Goal: Communication & Community: Answer question/provide support

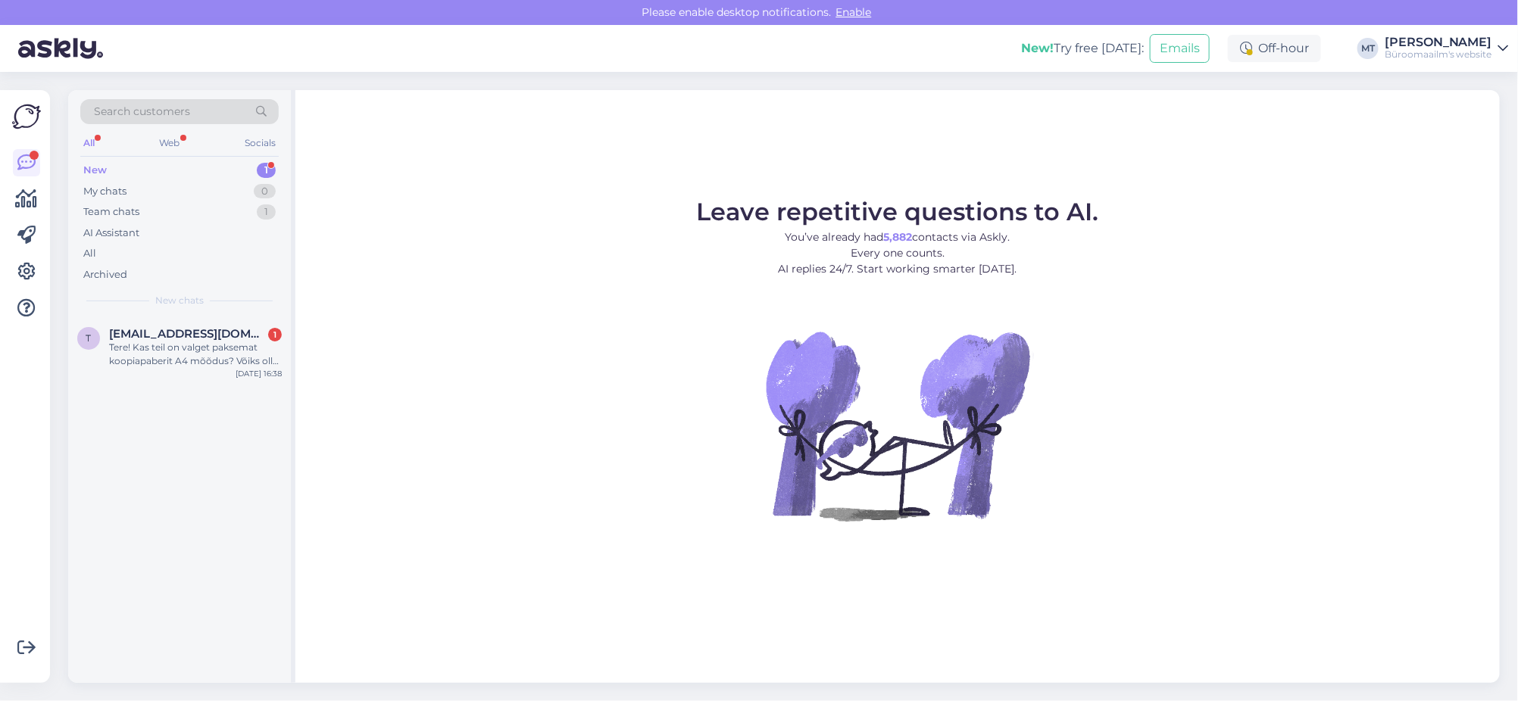
click at [97, 164] on div "New" at bounding box center [94, 170] width 23 height 15
click at [167, 348] on div "Tere! Kas teil on valget paksemat koopiapaberit A4 mõõdus? Võiks olla 100-200g.…" at bounding box center [195, 354] width 173 height 27
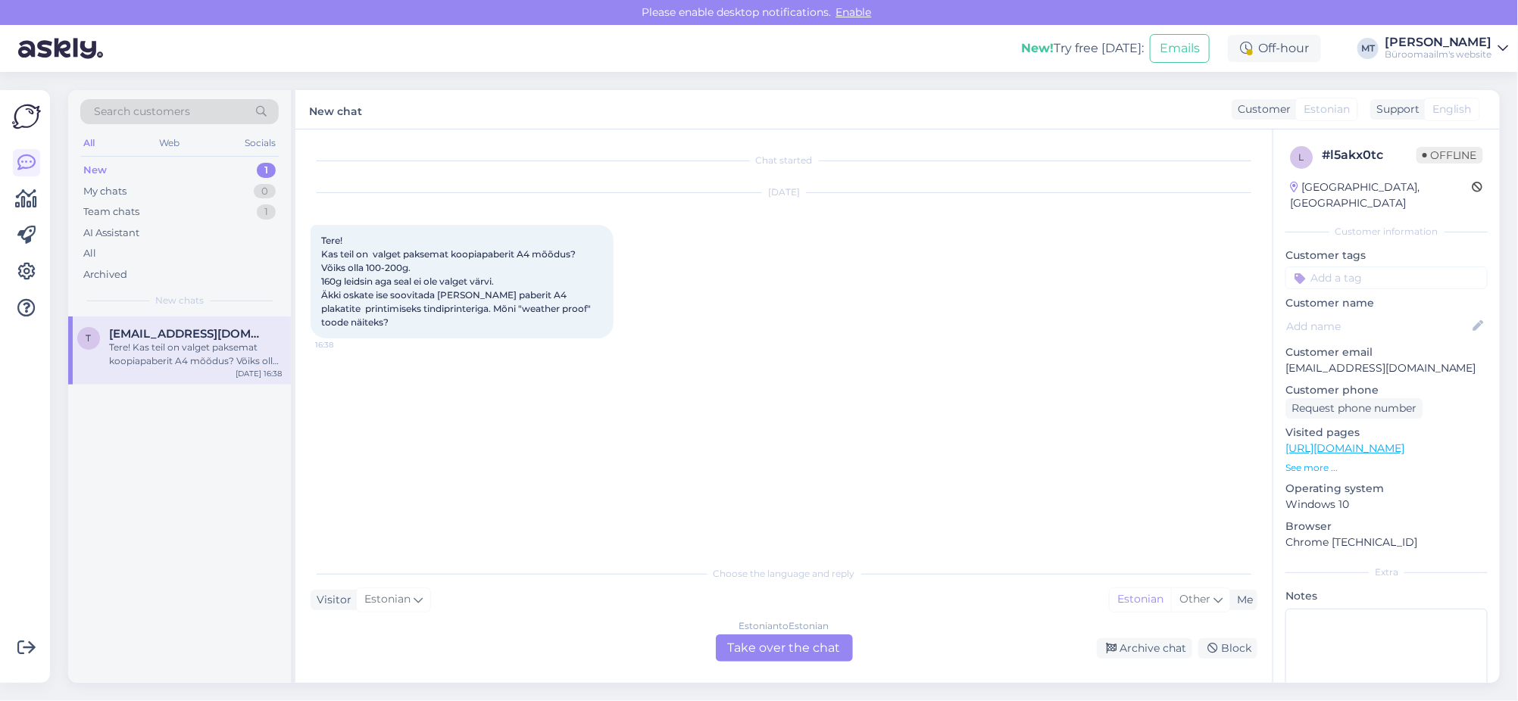
click at [796, 645] on div "Estonian to Estonian Take over the chat" at bounding box center [784, 648] width 137 height 27
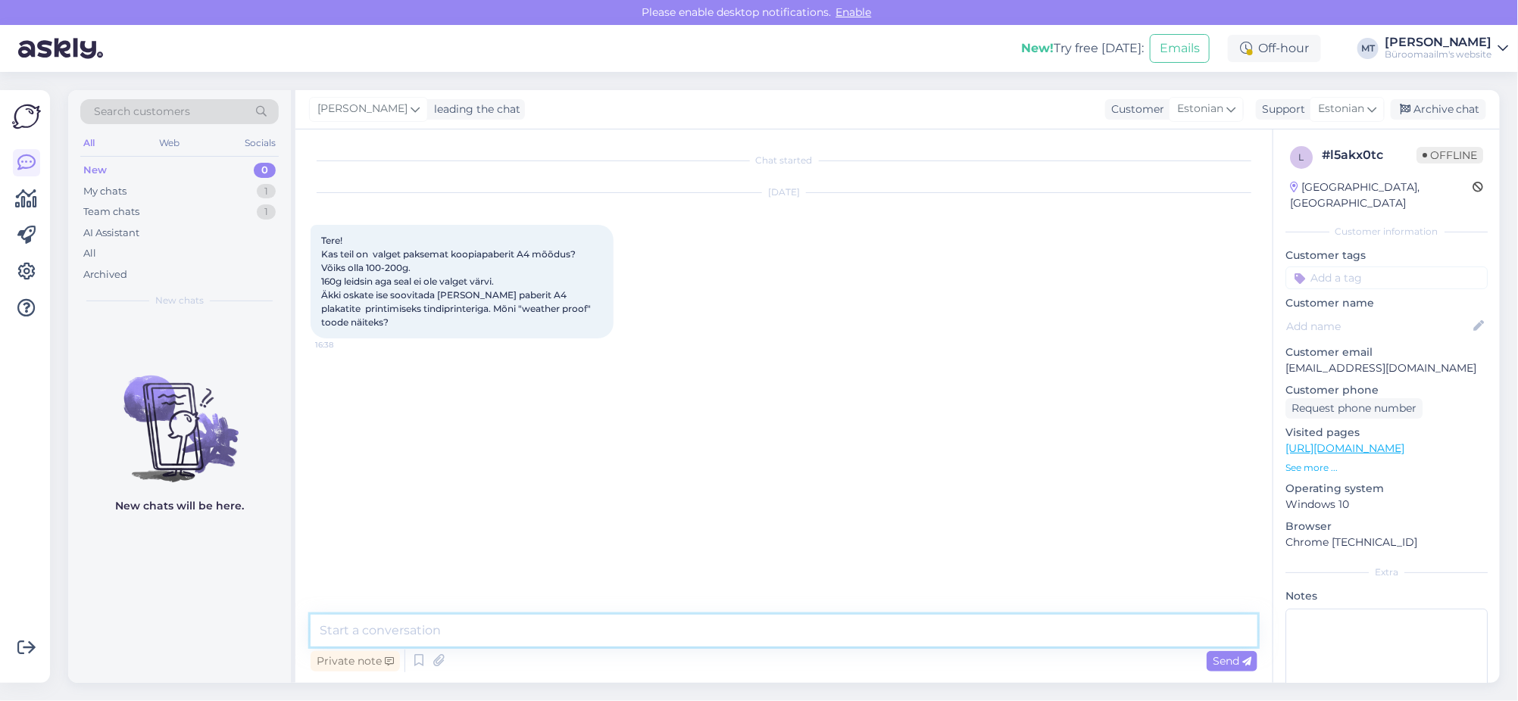
click at [483, 633] on textarea at bounding box center [784, 631] width 947 height 32
type textarea "Tere. Valged koopiapaberid,"
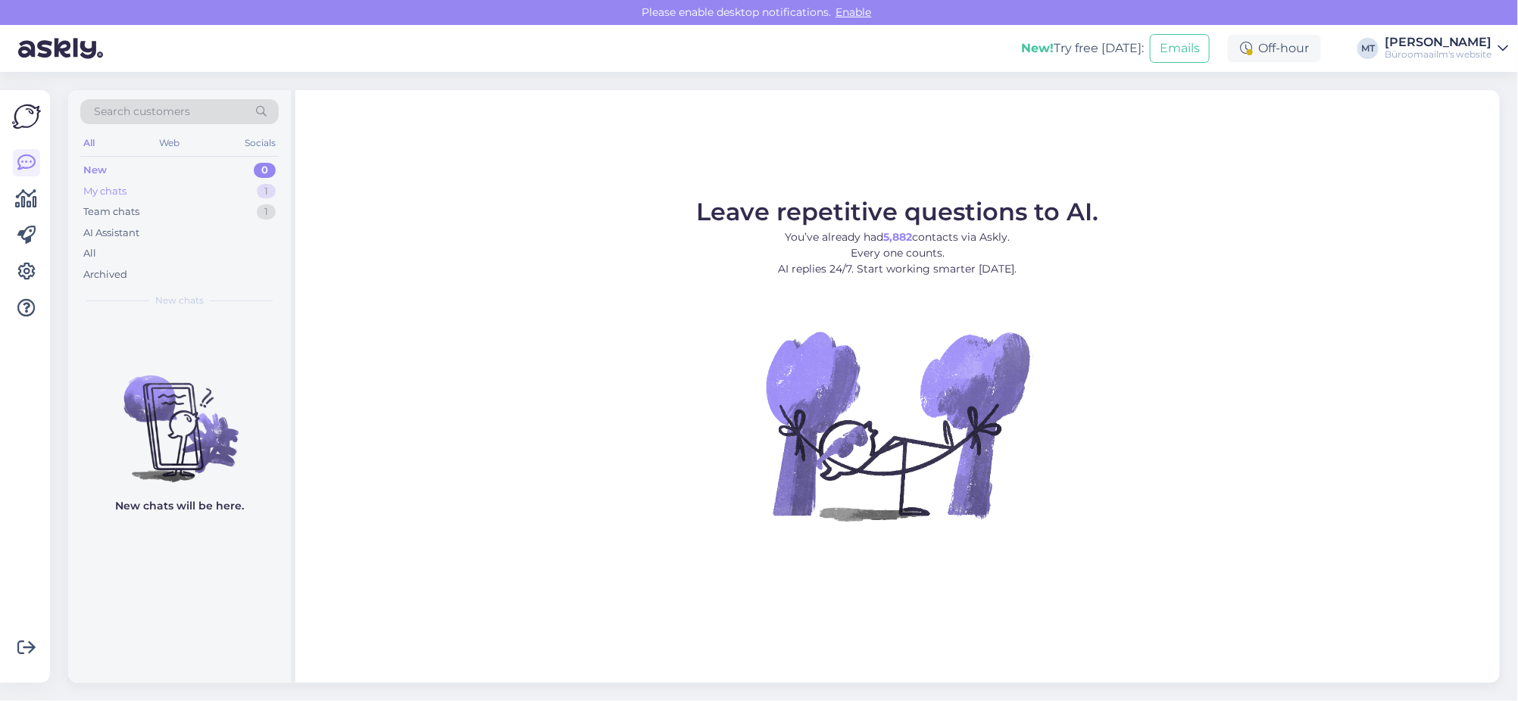
click at [105, 191] on div "My chats" at bounding box center [104, 191] width 43 height 15
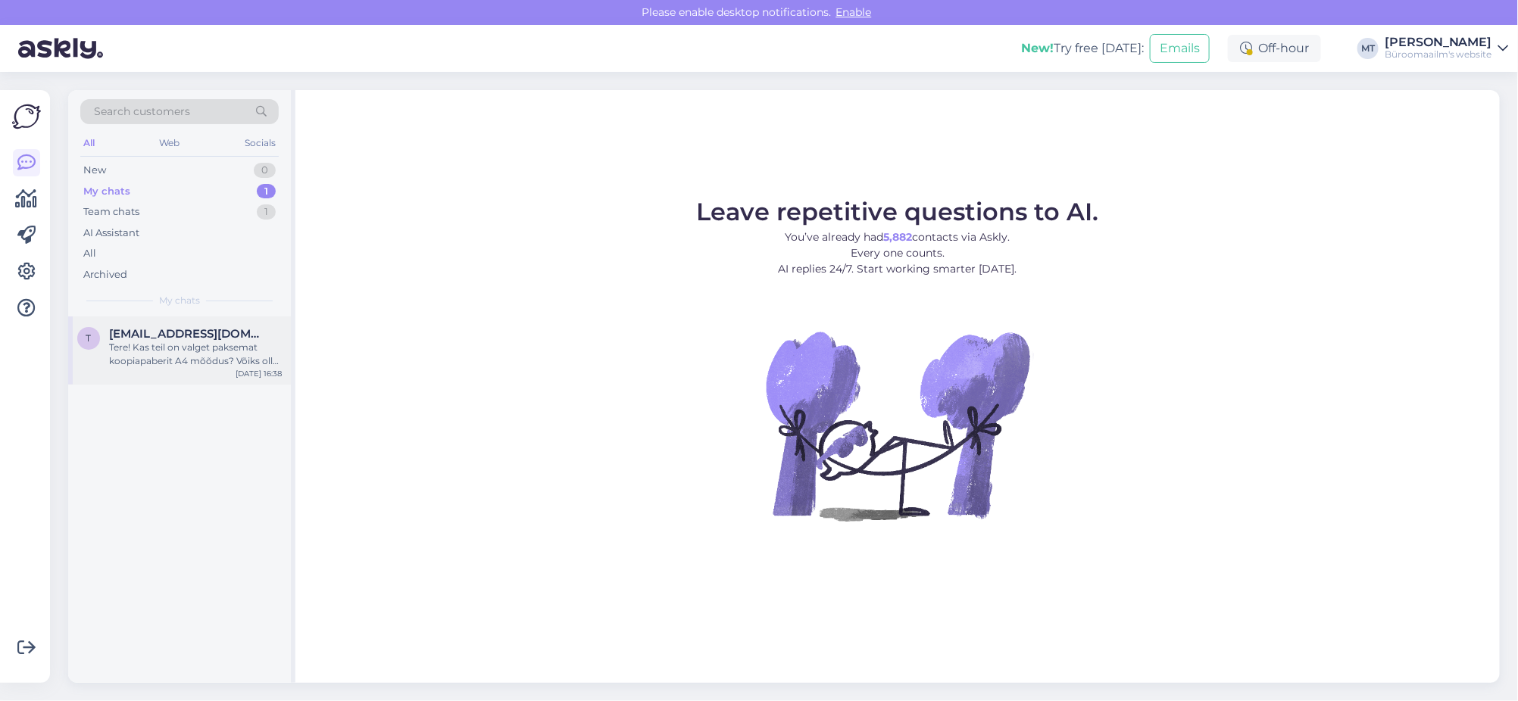
click at [152, 367] on div "Tere! Kas teil on valget paksemat koopiapaberit A4 mõõdus? Võiks olla 100-200g.…" at bounding box center [195, 354] width 173 height 27
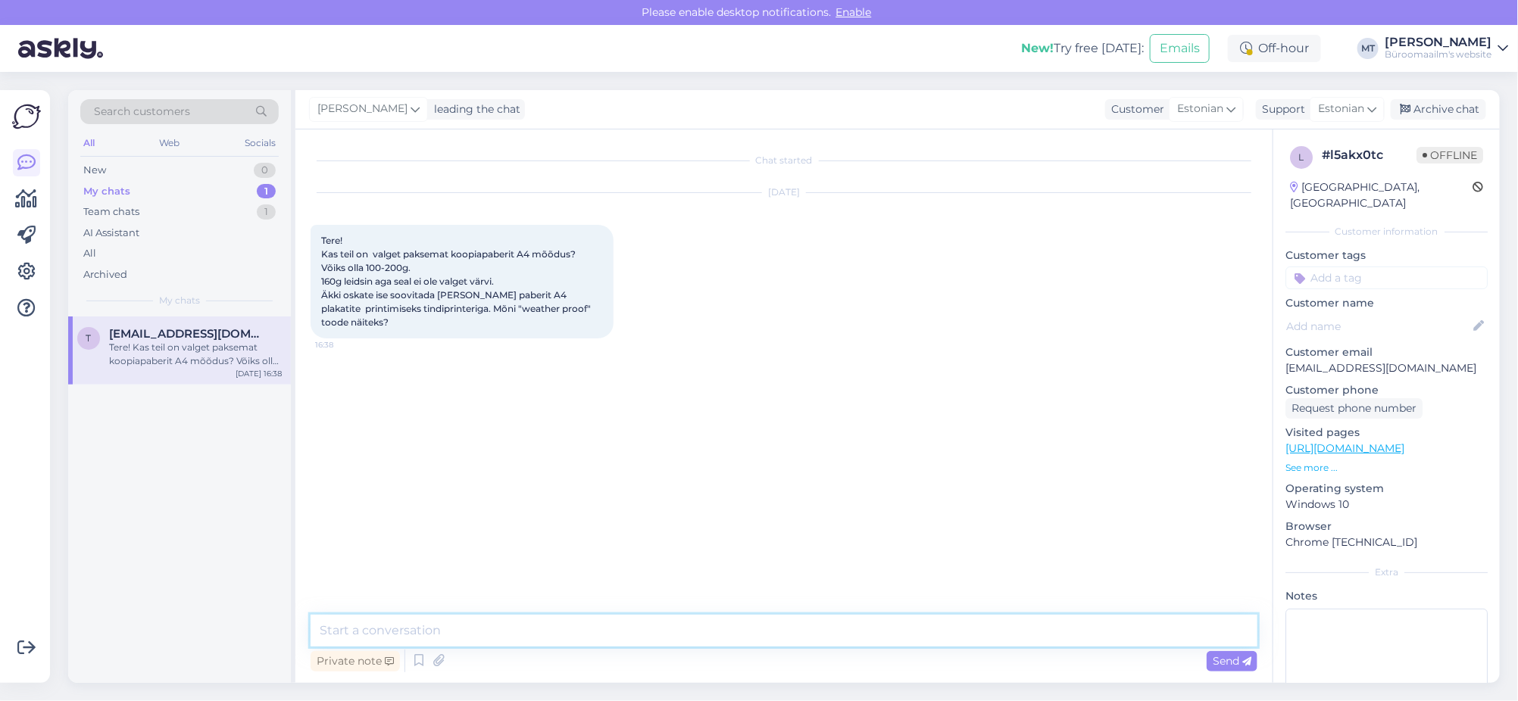
click at [420, 637] on textarea at bounding box center [784, 631] width 947 height 32
type textarea "t"
paste textarea "[URL][DOMAIN_NAME]"
type textarea "Tere. Saadan lingi, siis erinevas grammkaalus valge paber [URL][DOMAIN_NAME]"
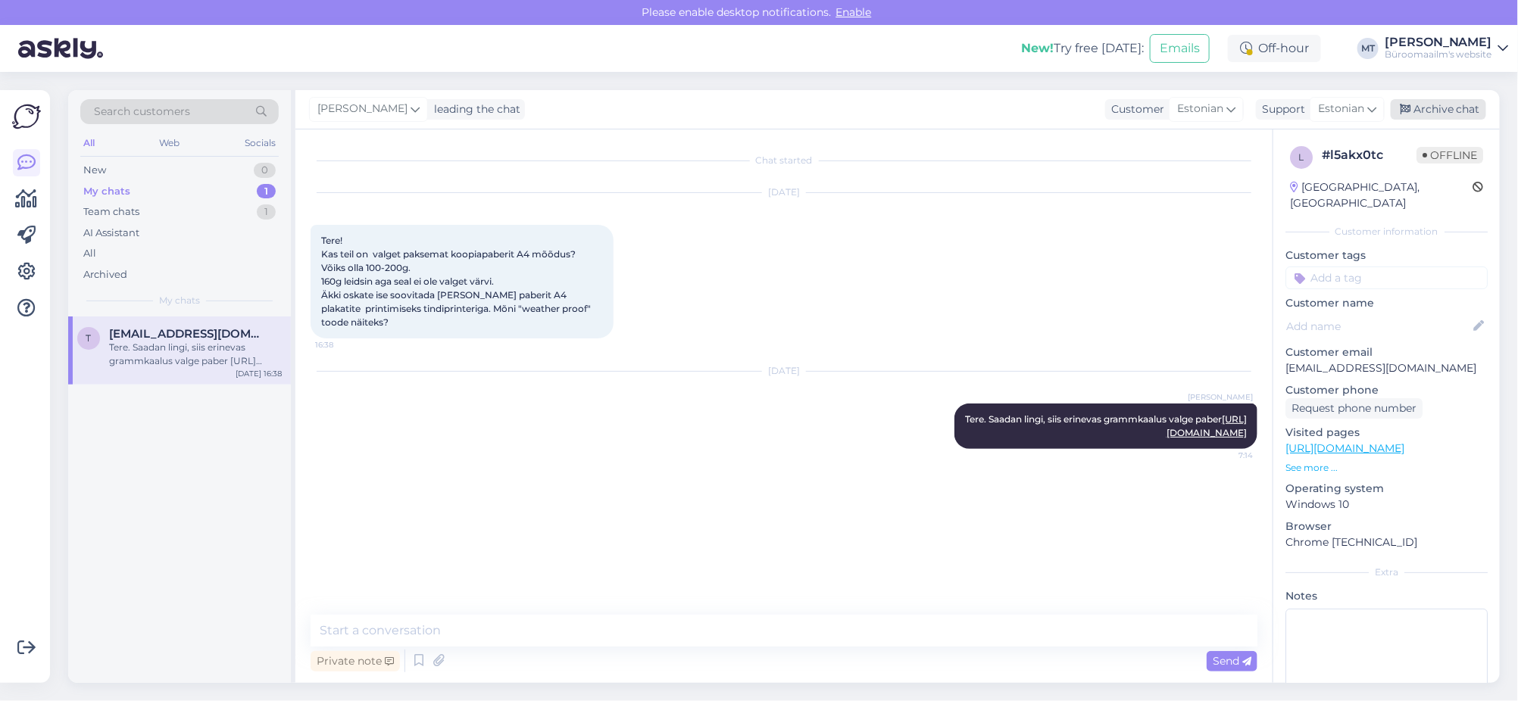
click at [1443, 105] on div "Archive chat" at bounding box center [1438, 109] width 95 height 20
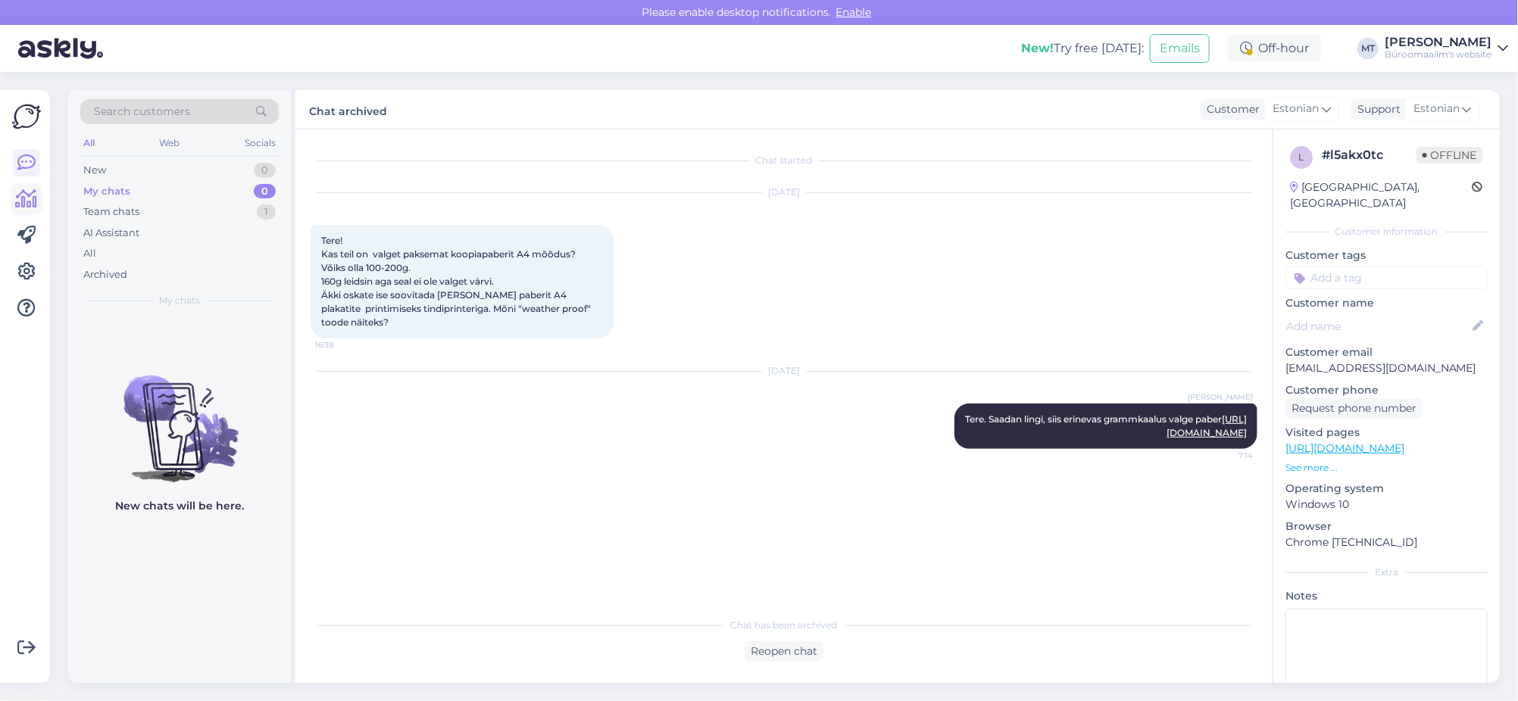
click at [18, 199] on icon at bounding box center [27, 199] width 22 height 18
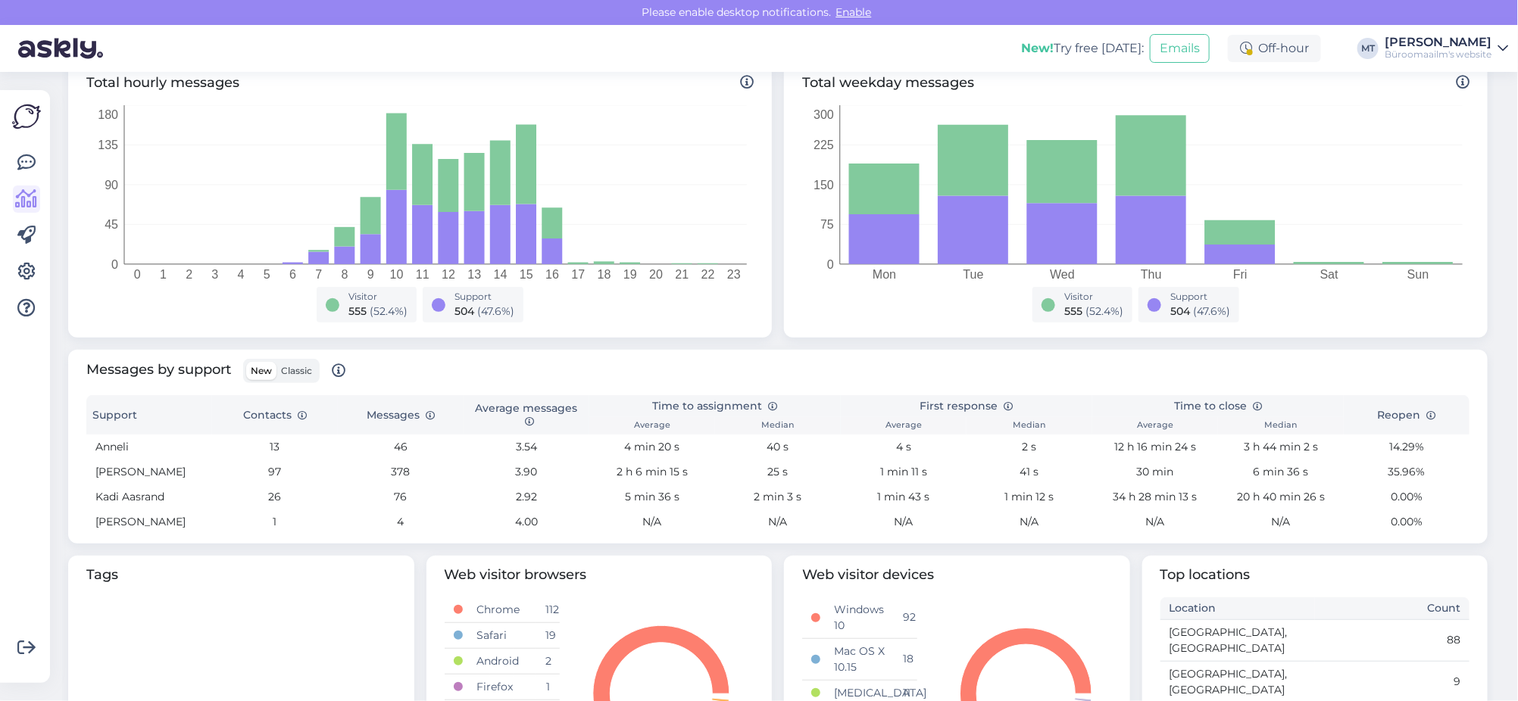
scroll to position [283, 0]
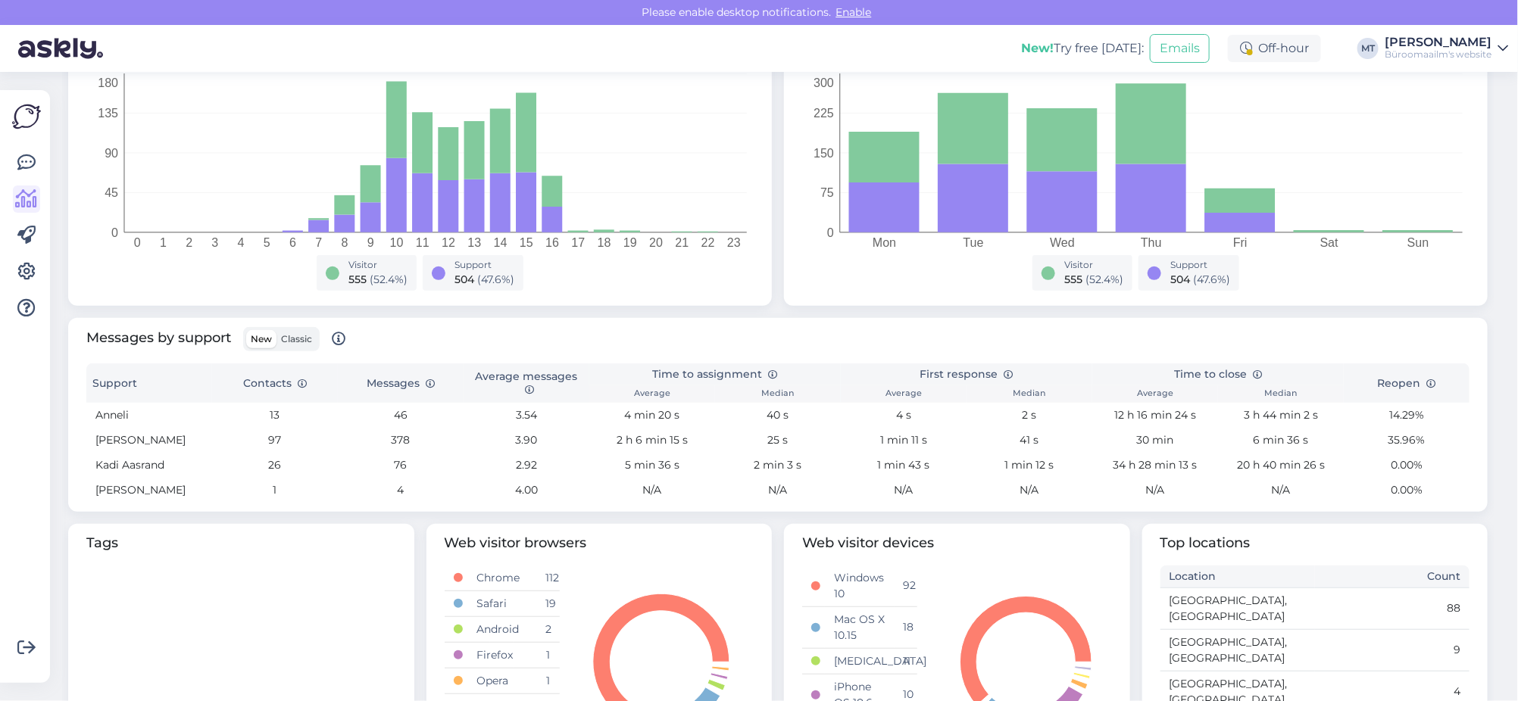
click at [291, 341] on span "Classic" at bounding box center [296, 338] width 31 height 11
click at [276, 330] on input "Classic" at bounding box center [276, 330] width 0 height 0
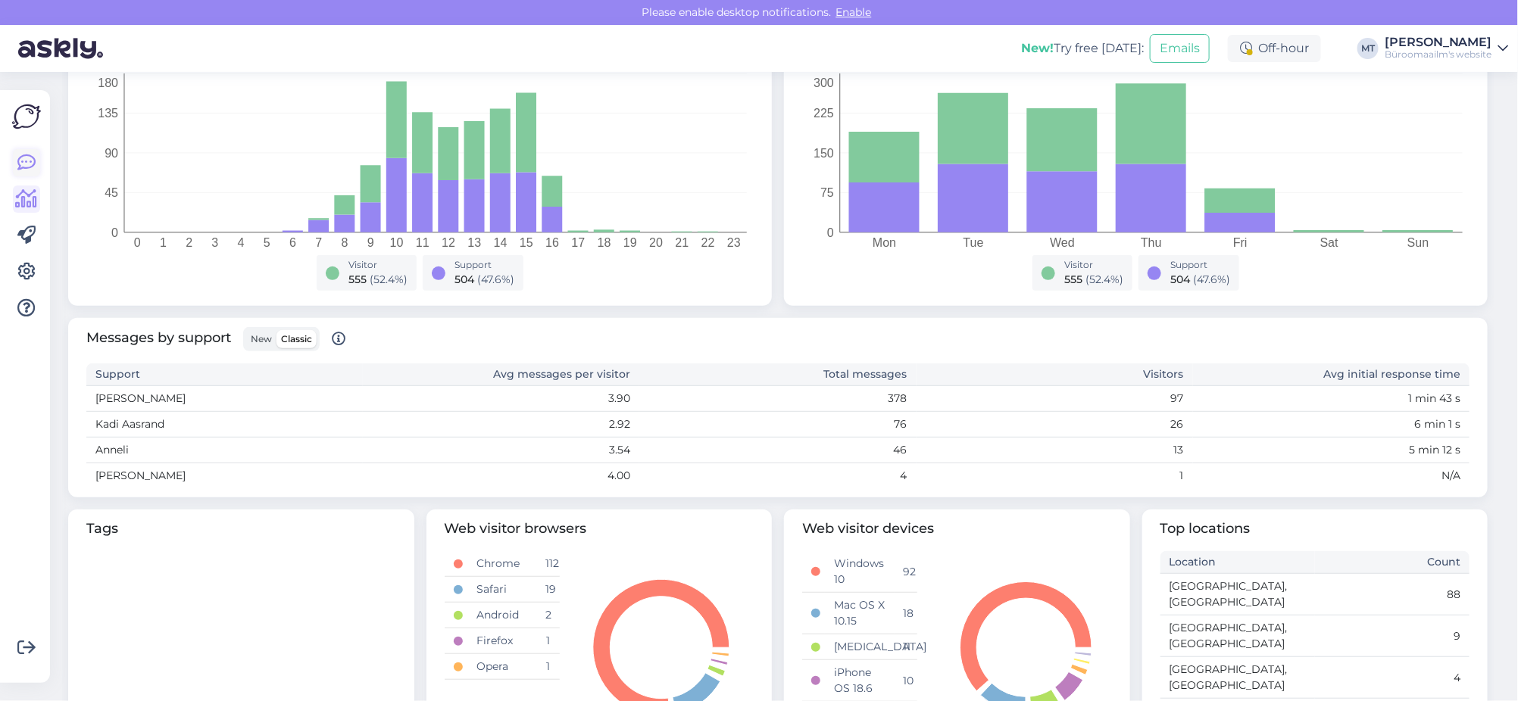
click at [20, 158] on icon at bounding box center [26, 163] width 18 height 18
